Goal: Information Seeking & Learning: Learn about a topic

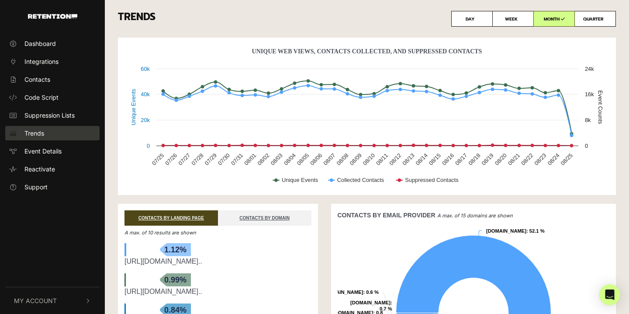
click at [38, 132] on span "Trends" at bounding box center [34, 132] width 20 height 9
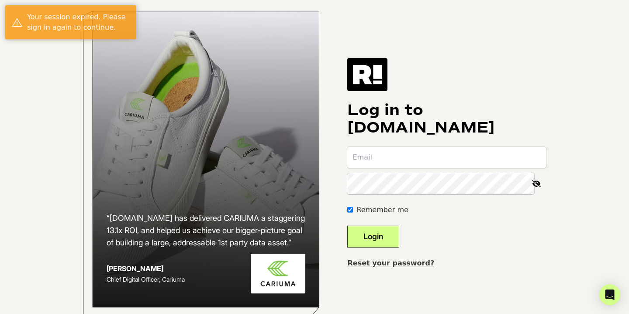
type input "[EMAIL_ADDRESS][DOMAIN_NAME]"
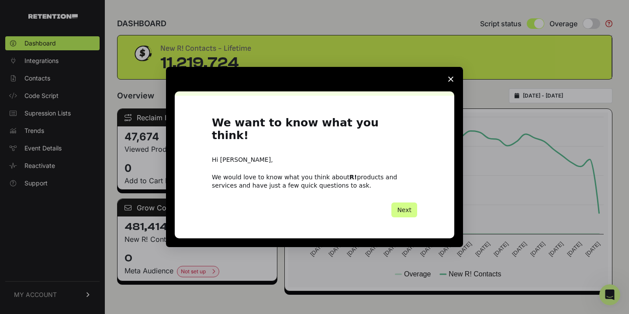
click at [452, 82] on polygon "Close survey" at bounding box center [450, 78] width 5 height 5
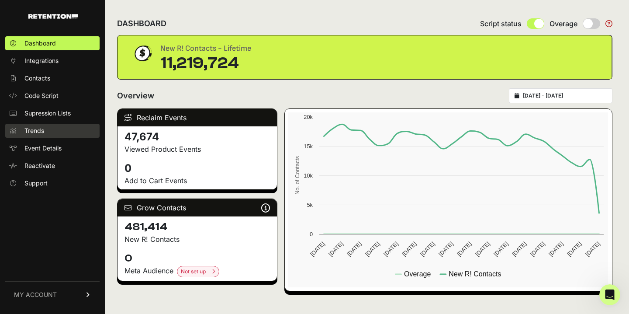
click at [38, 129] on span "Trends" at bounding box center [34, 130] width 20 height 9
